Goal: Check status: Check status

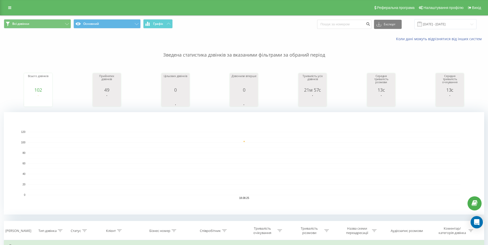
click at [431, 66] on div "Всього дзвінків 102 date totalCalls [DATE] [PHONE_NUMBER][DATE] Прийнятих дзвін…" at bounding box center [244, 85] width 480 height 44
click at [439, 26] on input "[DATE] - [DATE]" at bounding box center [445, 24] width 62 height 10
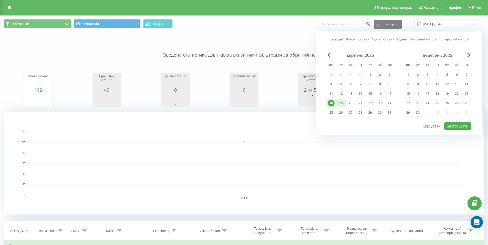
click at [342, 102] on div "19" at bounding box center [340, 103] width 7 height 7
click at [450, 122] on div "серпень 2025 пн вт ср чт пт сб нд 28 29 30 31 1 2 3 4 5 6 7 8 9 10 11 12 13 14 …" at bounding box center [398, 87] width 145 height 69
click at [451, 124] on button "Застосувати" at bounding box center [457, 125] width 27 height 7
type input "[DATE] - [DATE]"
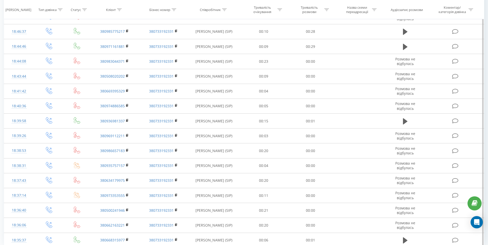
scroll to position [397, 0]
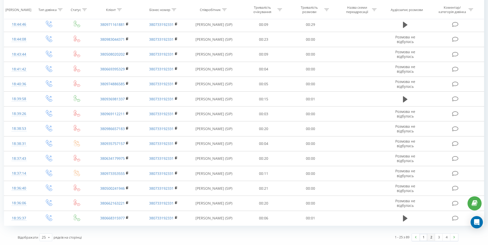
click at [431, 239] on link "2" at bounding box center [431, 237] width 8 height 7
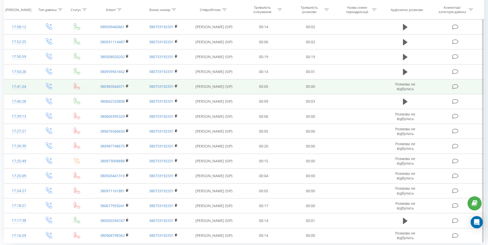
scroll to position [397, 0]
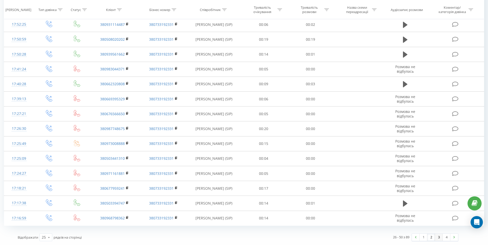
click at [440, 234] on link "3" at bounding box center [439, 237] width 8 height 7
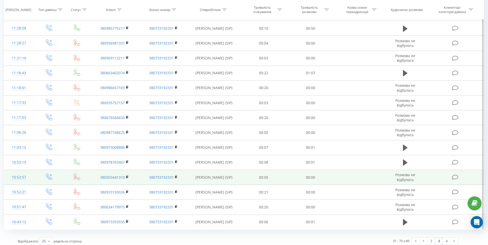
scroll to position [397, 0]
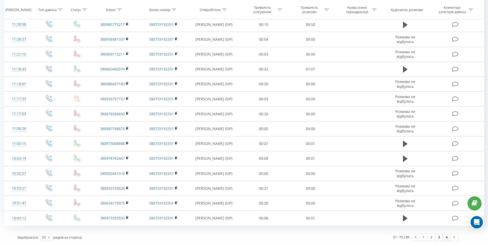
click at [444, 237] on link "4" at bounding box center [446, 237] width 8 height 7
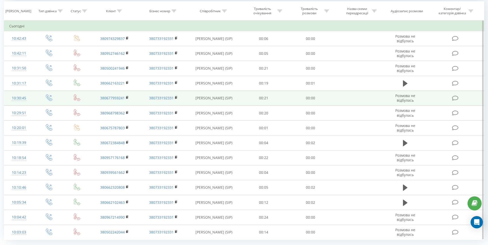
scroll to position [234, 0]
